Goal: Task Accomplishment & Management: Use online tool/utility

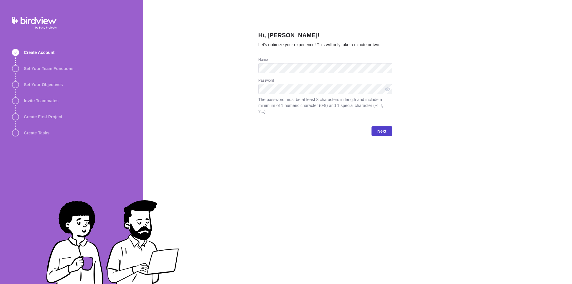
click at [380, 127] on span "Next" at bounding box center [381, 130] width 9 height 7
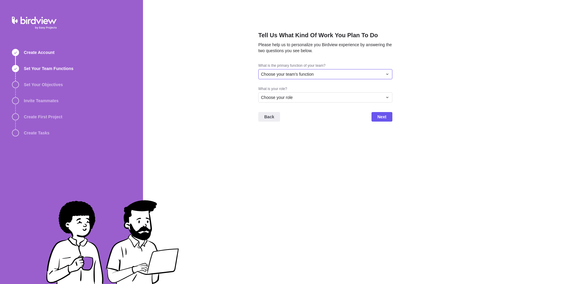
click at [346, 70] on div "Choose your team's function" at bounding box center [325, 74] width 134 height 10
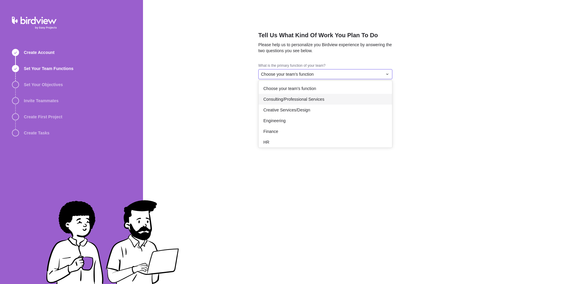
click at [311, 98] on span "Consulting/Professional Services" at bounding box center [293, 99] width 61 height 6
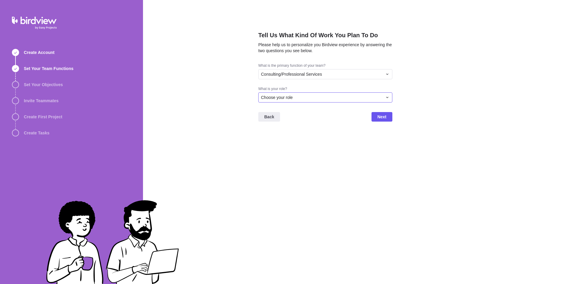
click at [326, 97] on div "Choose your role" at bounding box center [321, 97] width 121 height 6
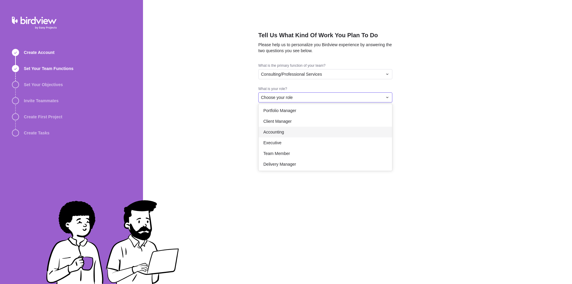
scroll to position [35, 0]
click at [303, 142] on div "Executive" at bounding box center [324, 141] width 133 height 11
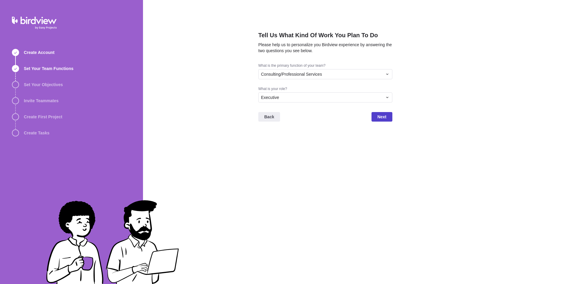
click at [382, 116] on span "Next" at bounding box center [381, 116] width 9 height 7
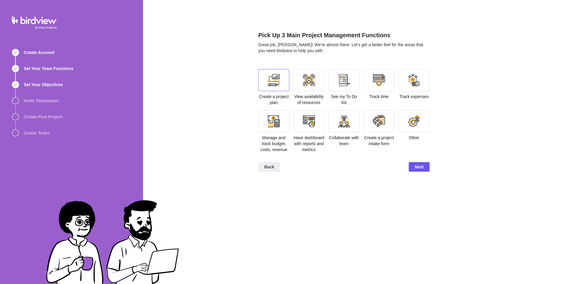
click at [280, 80] on div at bounding box center [273, 80] width 31 height 22
click at [308, 79] on div at bounding box center [309, 80] width 12 height 12
click at [378, 78] on div at bounding box center [379, 80] width 12 height 12
click at [417, 78] on div at bounding box center [414, 80] width 12 height 12
click at [274, 71] on div at bounding box center [273, 80] width 31 height 22
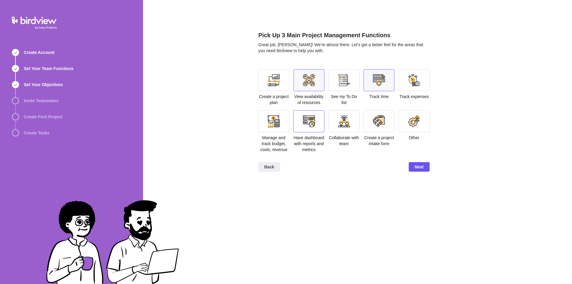
click at [313, 124] on div at bounding box center [309, 121] width 12 height 12
click at [423, 165] on span "Next" at bounding box center [418, 166] width 9 height 7
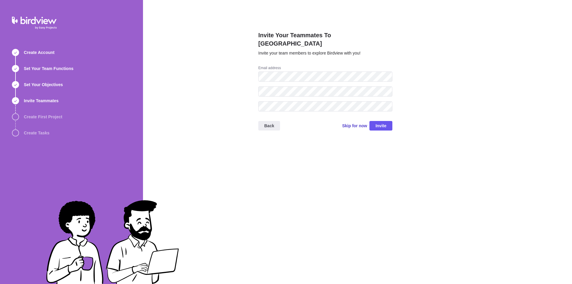
click at [347, 123] on span "Skip for now" at bounding box center [354, 126] width 25 height 6
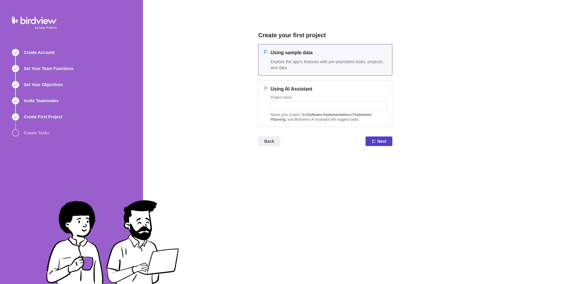
click at [375, 140] on icon at bounding box center [374, 141] width 4 height 4
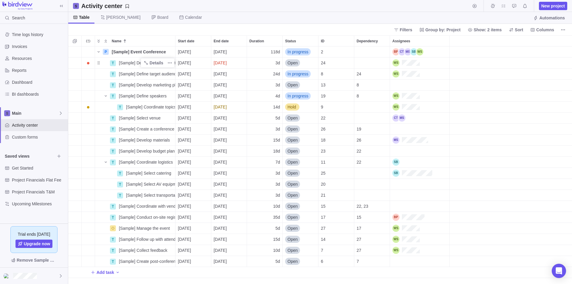
scroll to position [233, 499]
click at [60, 6] on icon at bounding box center [61, 6] width 5 height 5
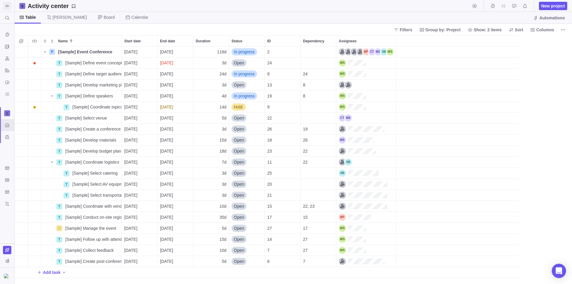
scroll to position [233, 553]
click at [4, 4] on span at bounding box center [7, 6] width 8 height 8
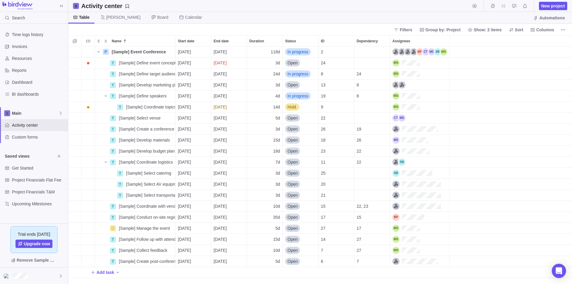
scroll to position [5, 5]
click at [54, 274] on div at bounding box center [34, 275] width 68 height 16
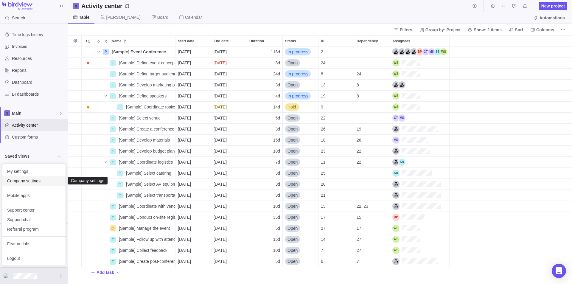
click at [35, 181] on span "Company settings" at bounding box center [34, 181] width 54 height 6
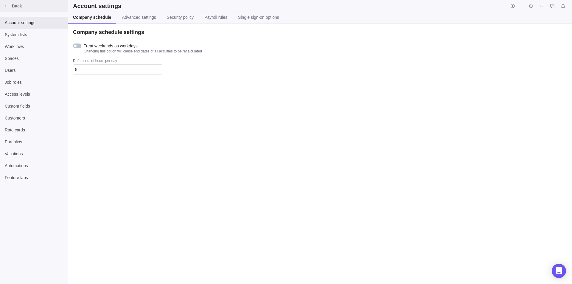
click at [7, 7] on icon "Back" at bounding box center [7, 6] width 5 height 5
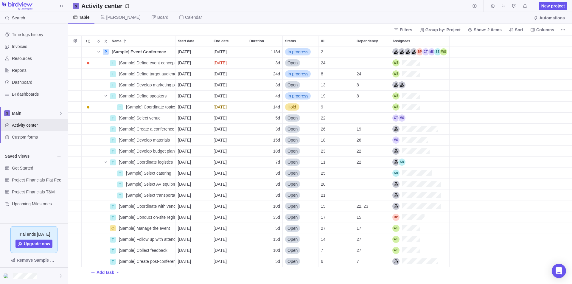
scroll to position [233, 499]
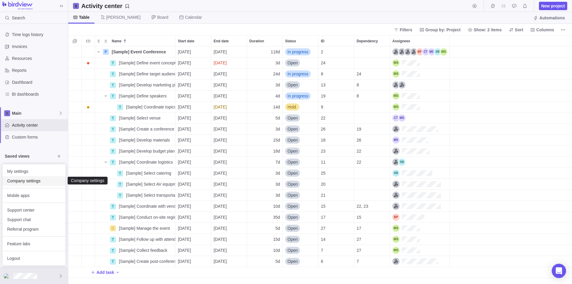
click at [33, 180] on span "Company settings" at bounding box center [34, 181] width 54 height 6
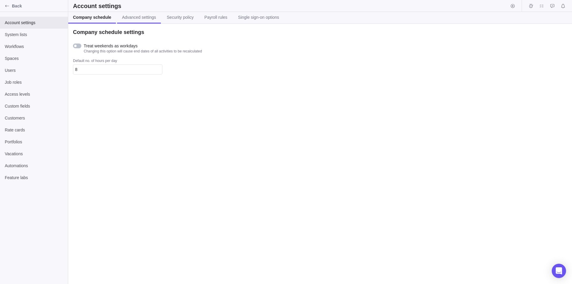
click at [127, 18] on span "Advanced settings" at bounding box center [139, 17] width 34 height 6
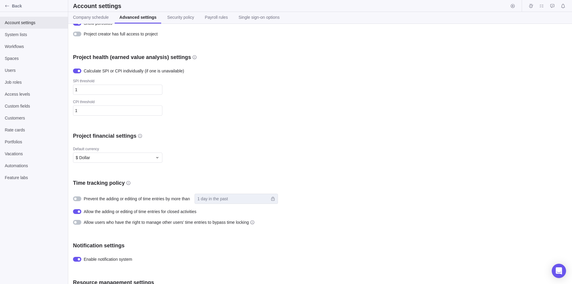
scroll to position [89, 0]
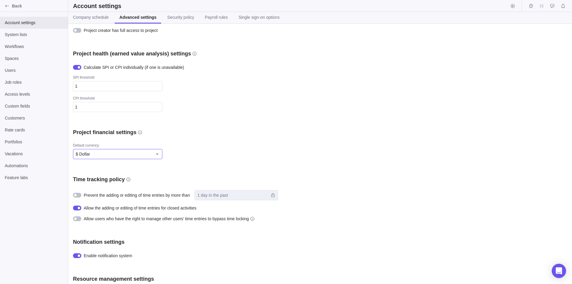
click at [157, 152] on icon at bounding box center [157, 154] width 5 height 5
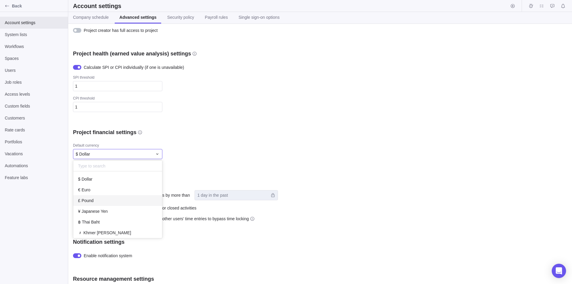
click at [111, 200] on div "£ Pound" at bounding box center [117, 200] width 89 height 11
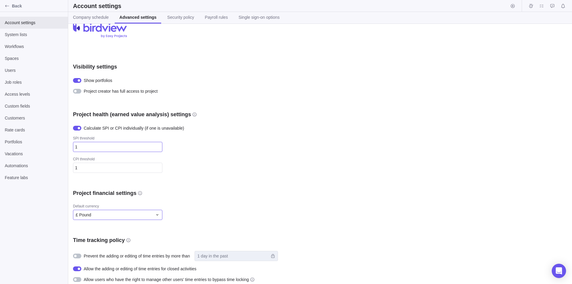
scroll to position [0, 0]
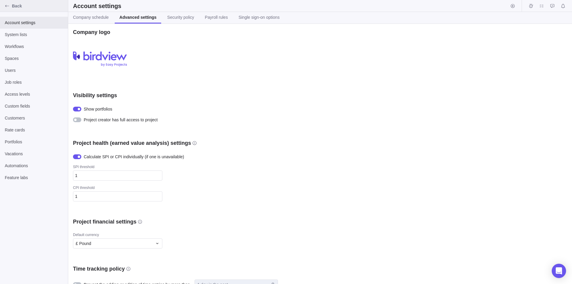
click at [7, 5] on icon "Back" at bounding box center [7, 6] width 5 height 5
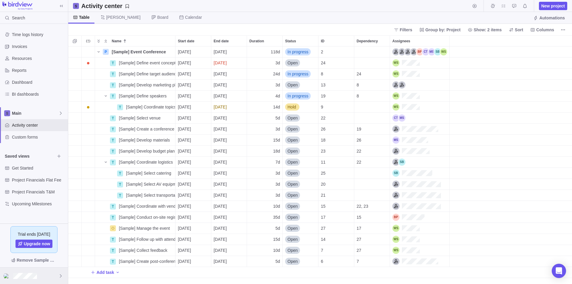
scroll to position [233, 499]
click at [50, 274] on div at bounding box center [34, 275] width 68 height 16
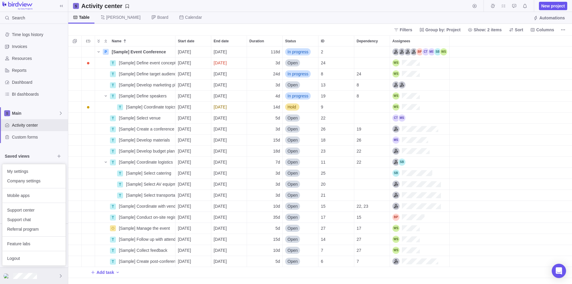
click at [61, 275] on icon at bounding box center [61, 275] width 2 height 3
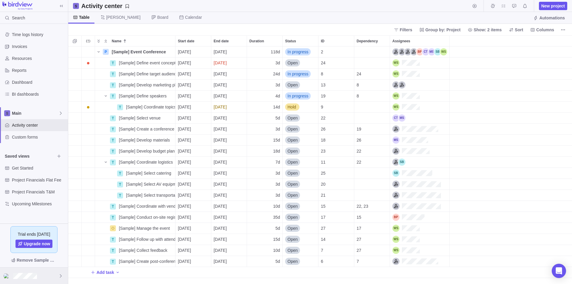
click at [9, 274] on img at bounding box center [7, 275] width 7 height 5
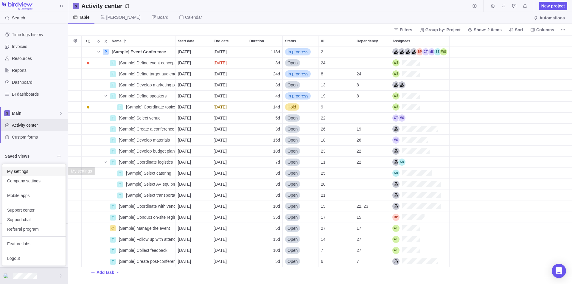
click at [40, 170] on span "My settings" at bounding box center [34, 171] width 54 height 6
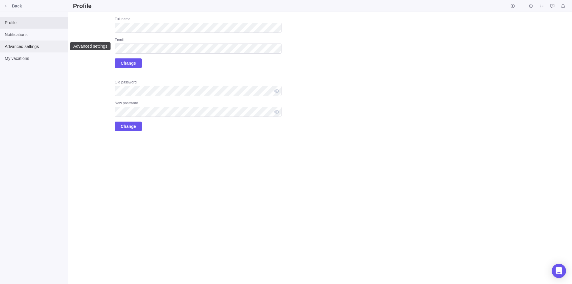
click at [21, 45] on span "Advanced settings" at bounding box center [34, 46] width 58 height 6
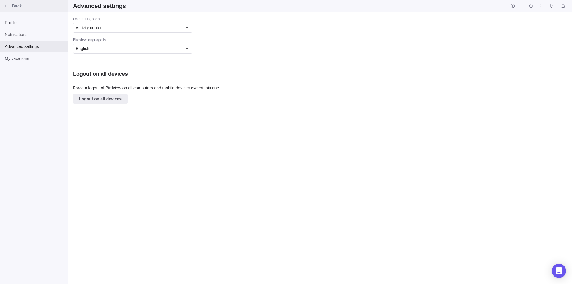
click at [4, 5] on div "Back" at bounding box center [7, 6] width 10 height 10
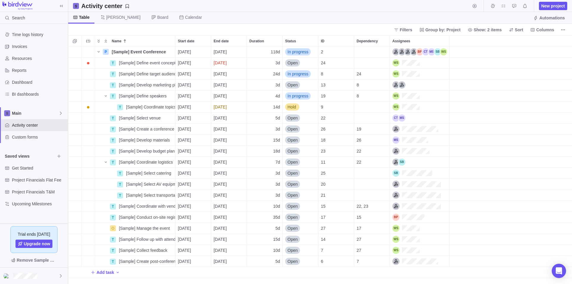
scroll to position [233, 499]
click at [54, 274] on div at bounding box center [34, 275] width 68 height 16
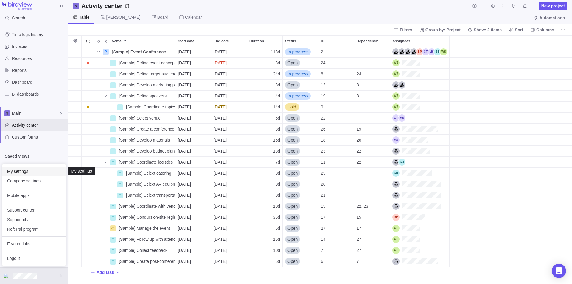
click at [37, 168] on span "My settings" at bounding box center [34, 171] width 54 height 6
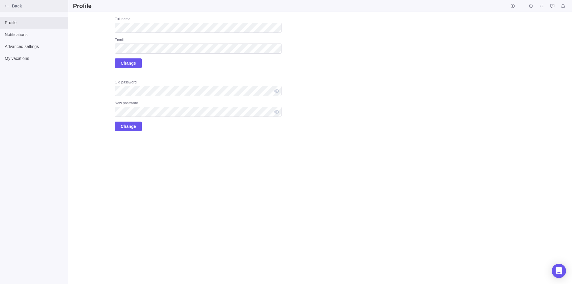
click at [8, 3] on div "Back" at bounding box center [7, 6] width 10 height 10
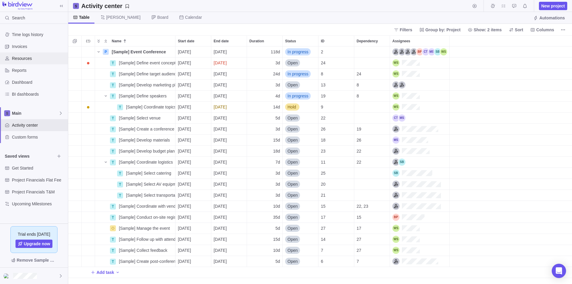
scroll to position [233, 499]
click at [6, 274] on img at bounding box center [7, 275] width 7 height 5
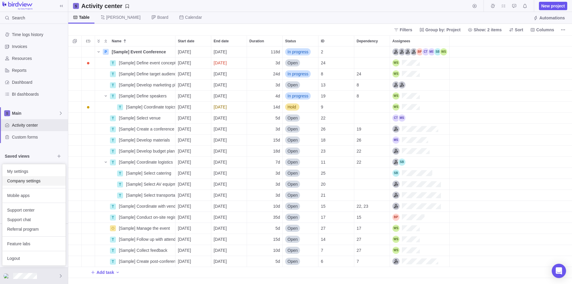
click at [36, 178] on span "Company settings" at bounding box center [34, 181] width 54 height 6
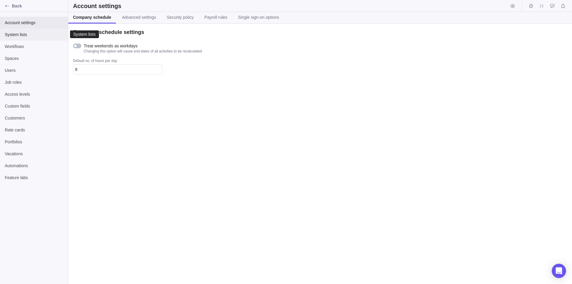
click at [15, 32] on span "System lists" at bounding box center [34, 35] width 58 height 6
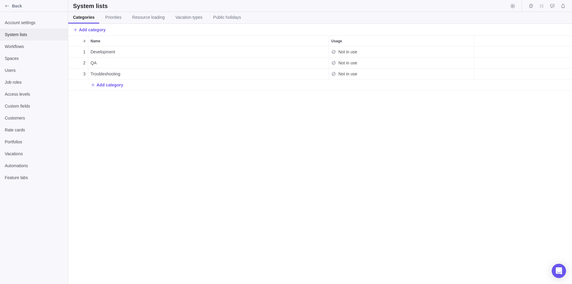
scroll to position [233, 499]
click at [14, 71] on span "Users" at bounding box center [34, 70] width 58 height 6
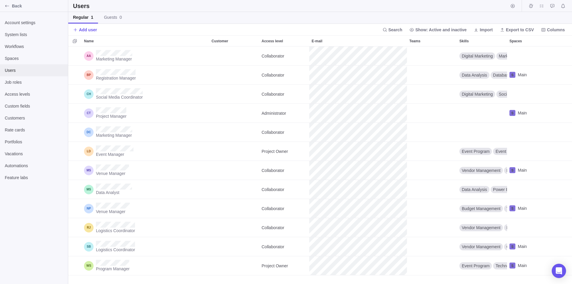
scroll to position [233, 499]
click at [16, 82] on span "Job roles" at bounding box center [34, 82] width 58 height 6
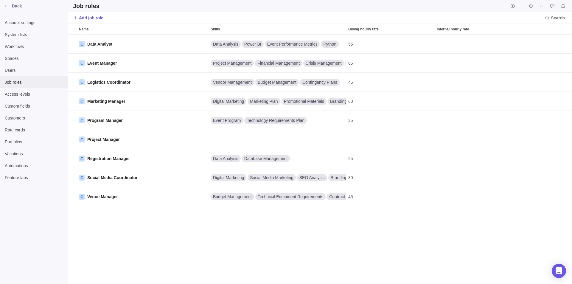
scroll to position [245, 499]
click at [20, 94] on span "Access levels" at bounding box center [34, 94] width 58 height 6
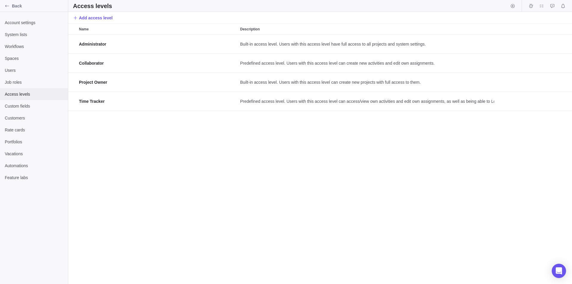
scroll to position [245, 499]
click at [30, 107] on span "Custom fields" at bounding box center [34, 106] width 58 height 6
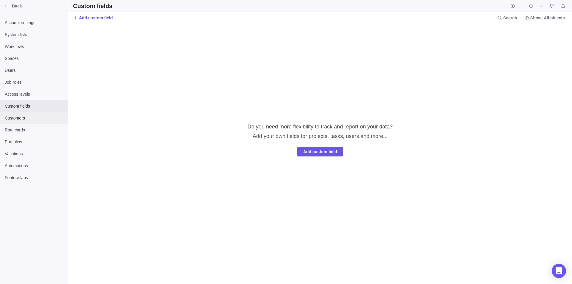
click at [29, 117] on span "Customers" at bounding box center [34, 118] width 58 height 6
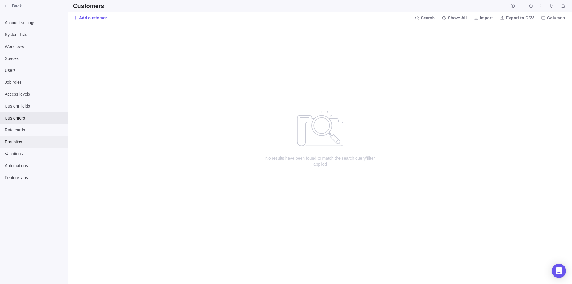
click at [29, 141] on span "Portfolios" at bounding box center [34, 142] width 58 height 6
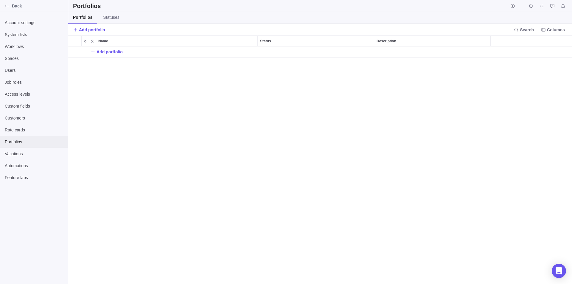
scroll to position [233, 499]
click at [27, 35] on span "System lists" at bounding box center [34, 35] width 58 height 6
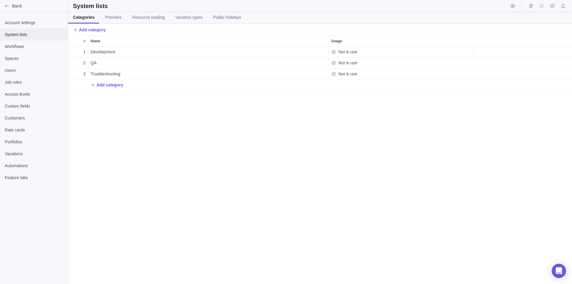
scroll to position [233, 499]
click at [26, 21] on span "Account settings" at bounding box center [34, 23] width 58 height 6
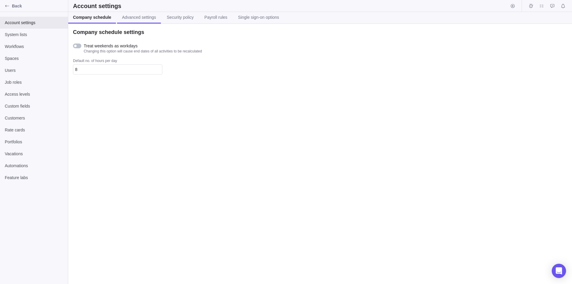
click at [128, 19] on span "Advanced settings" at bounding box center [139, 17] width 34 height 6
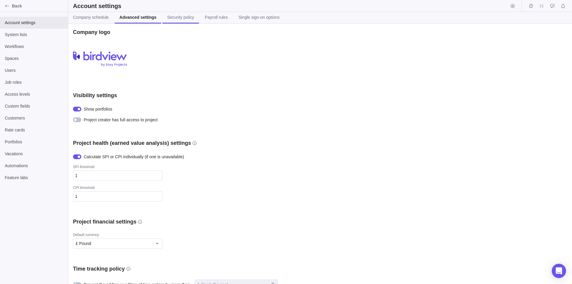
click at [181, 18] on span "Security policy" at bounding box center [180, 17] width 27 height 6
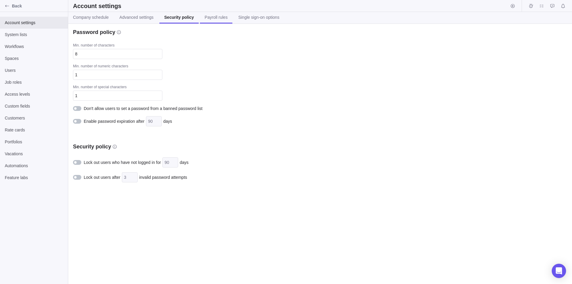
click at [219, 15] on span "Payroll rules" at bounding box center [216, 17] width 23 height 6
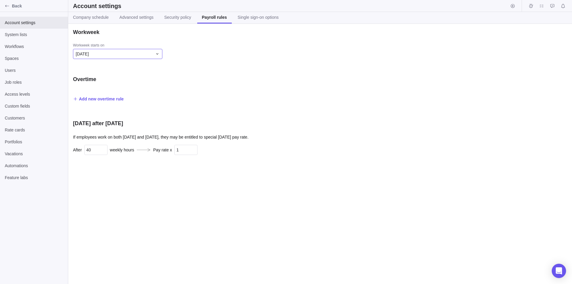
click at [158, 54] on icon at bounding box center [157, 54] width 5 height 5
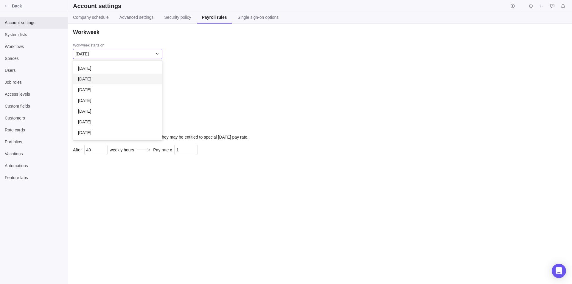
click at [134, 77] on div "[DATE]" at bounding box center [117, 79] width 89 height 11
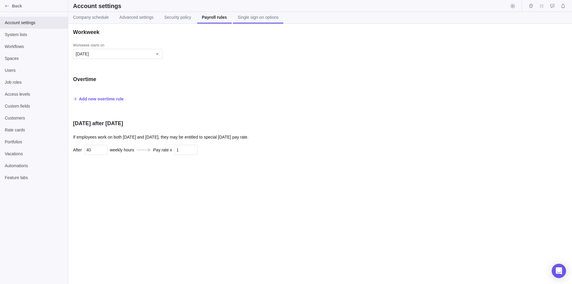
click at [254, 17] on span "Single sign-on options" at bounding box center [258, 17] width 41 height 6
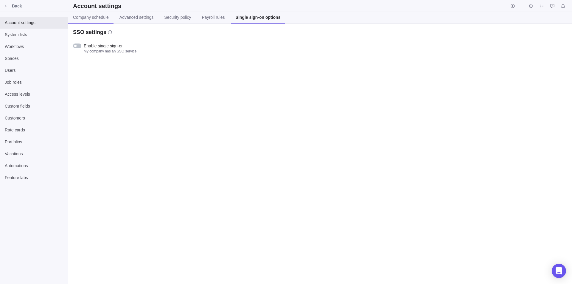
click at [104, 16] on span "Company schedule" at bounding box center [91, 17] width 36 height 6
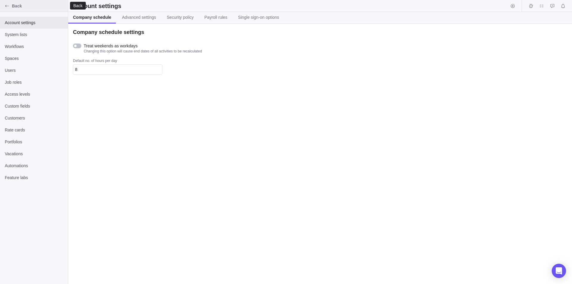
click at [18, 6] on span "Back" at bounding box center [39, 6] width 54 height 6
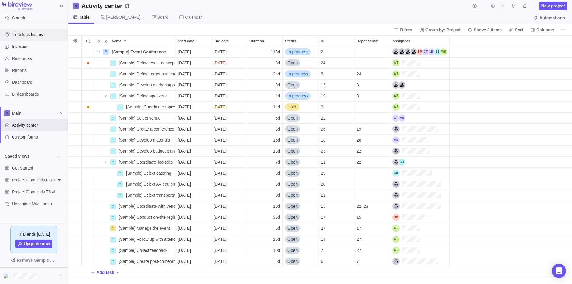
scroll to position [233, 499]
click at [30, 123] on span "Activity center" at bounding box center [39, 125] width 54 height 6
click at [59, 112] on icon at bounding box center [60, 113] width 5 height 5
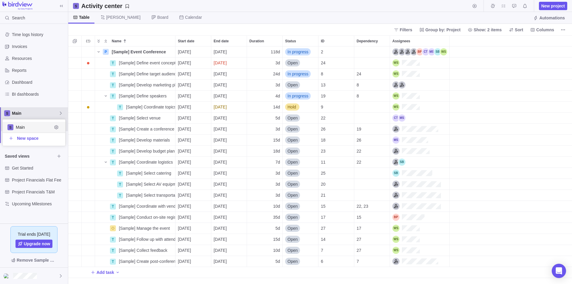
click at [59, 112] on icon at bounding box center [60, 113] width 5 height 5
click at [157, 17] on span "Board" at bounding box center [162, 17] width 11 height 6
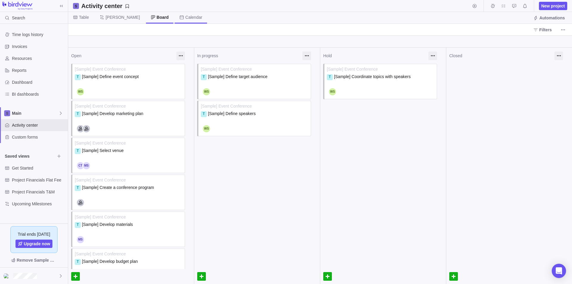
click at [179, 16] on icon at bounding box center [181, 17] width 5 height 5
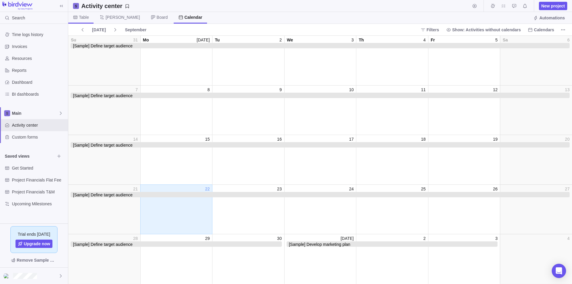
click at [81, 15] on span "Table" at bounding box center [84, 17] width 10 height 6
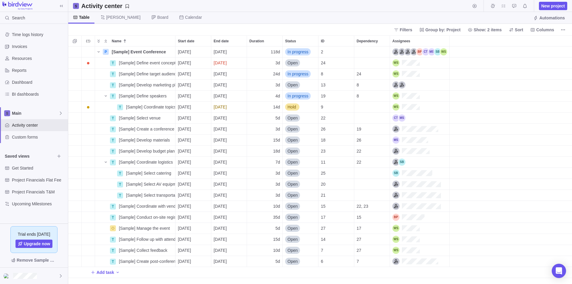
scroll to position [233, 499]
click at [97, 52] on icon "Name" at bounding box center [98, 51] width 5 height 5
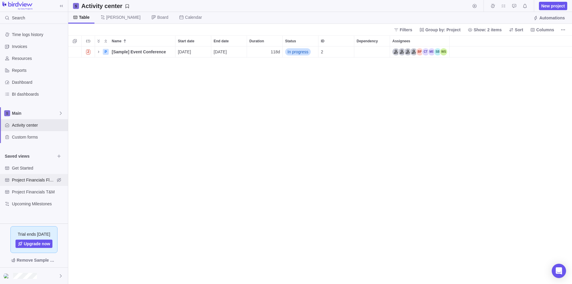
click at [37, 179] on span "Project Financials Flat Fee" at bounding box center [33, 180] width 43 height 6
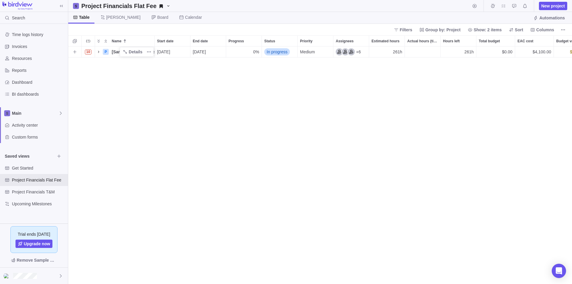
click at [99, 52] on icon "Name" at bounding box center [98, 51] width 5 height 5
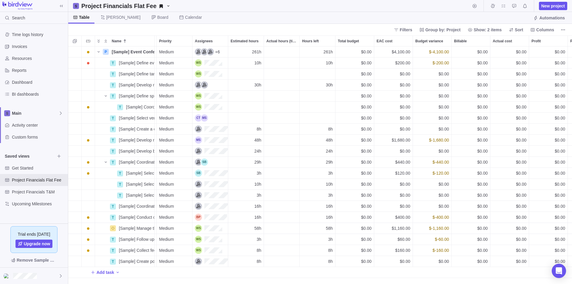
scroll to position [0, 208]
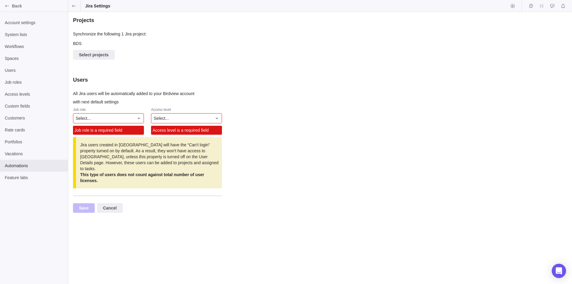
scroll to position [4, 144]
click at [96, 54] on span "Select projects" at bounding box center [94, 54] width 30 height 7
click at [92, 81] on span "BDS" at bounding box center [89, 78] width 9 height 5
click at [80, 77] on div "grid" at bounding box center [80, 78] width 5 height 8
click at [216, 58] on div "Select projects" at bounding box center [147, 55] width 149 height 10
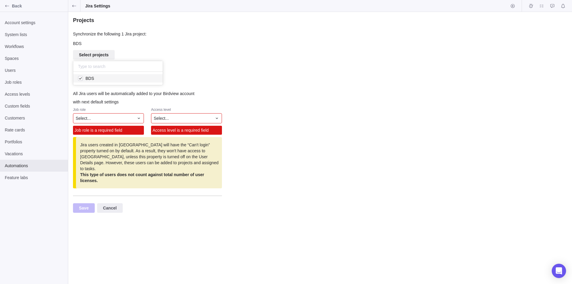
click at [136, 117] on div "Projects Synchronize the following 1 Jira project: BDS Select projects Users Al…" at bounding box center [319, 148] width 503 height 272
click at [139, 116] on icon at bounding box center [138, 118] width 5 height 5
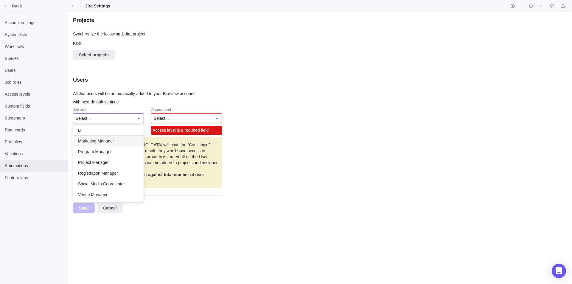
scroll to position [11, 66]
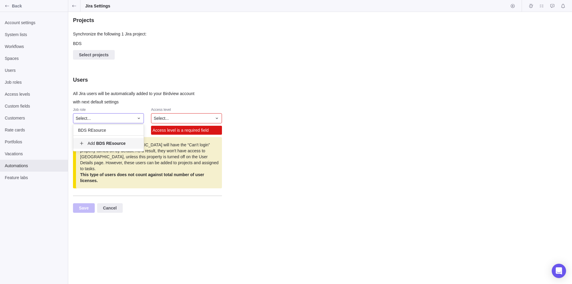
click at [91, 130] on input "BDS REsource" at bounding box center [108, 130] width 70 height 11
type input "BDS Resource"
click at [216, 118] on div "Projects Synchronize the following 1 Jira project: BDS Select projects Users Al…" at bounding box center [319, 148] width 503 height 272
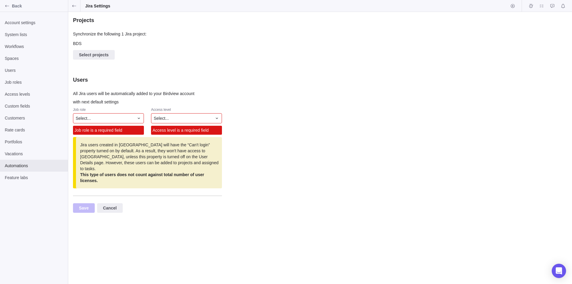
click at [210, 116] on div "Select..." at bounding box center [183, 118] width 58 height 6
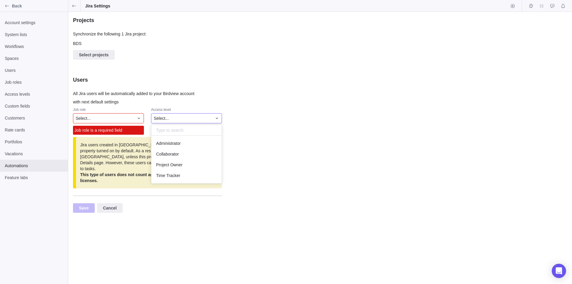
scroll to position [43, 66]
click at [185, 143] on div "Administrator" at bounding box center [186, 143] width 70 height 11
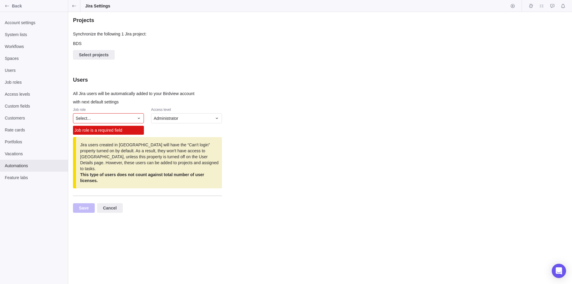
click at [80, 204] on span "Save" at bounding box center [84, 207] width 10 height 7
click at [136, 117] on div "Select..." at bounding box center [108, 118] width 71 height 10
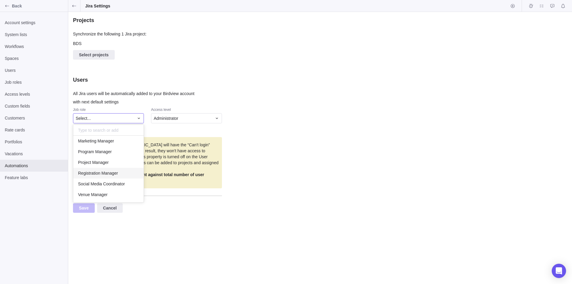
scroll to position [0, 0]
click at [99, 195] on span "Project Manager" at bounding box center [93, 197] width 31 height 6
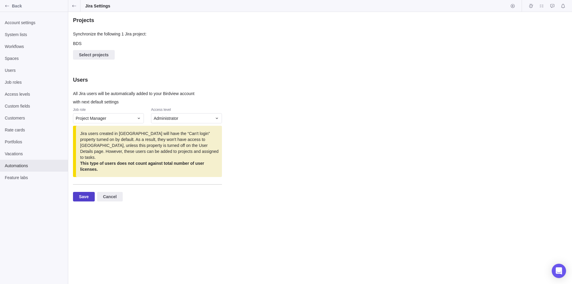
click at [84, 193] on span "Save" at bounding box center [84, 196] width 10 height 7
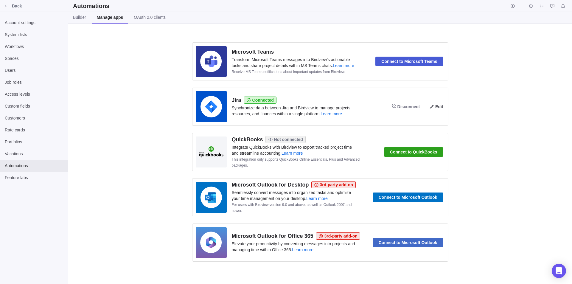
click at [438, 107] on span "Edit" at bounding box center [439, 106] width 8 height 7
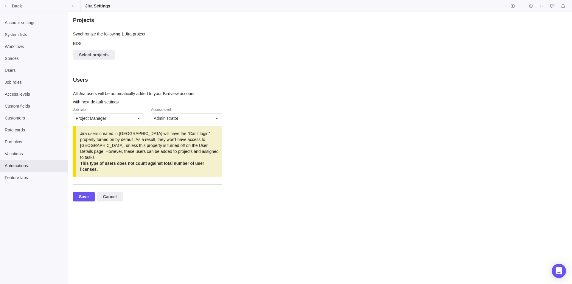
scroll to position [4, 144]
click at [31, 202] on div "Account settings System lists Workflows Spaces Users Job roles Access levels Cu…" at bounding box center [34, 148] width 68 height 272
click at [17, 166] on span "Automations" at bounding box center [34, 166] width 58 height 6
